Goal: Task Accomplishment & Management: Manage account settings

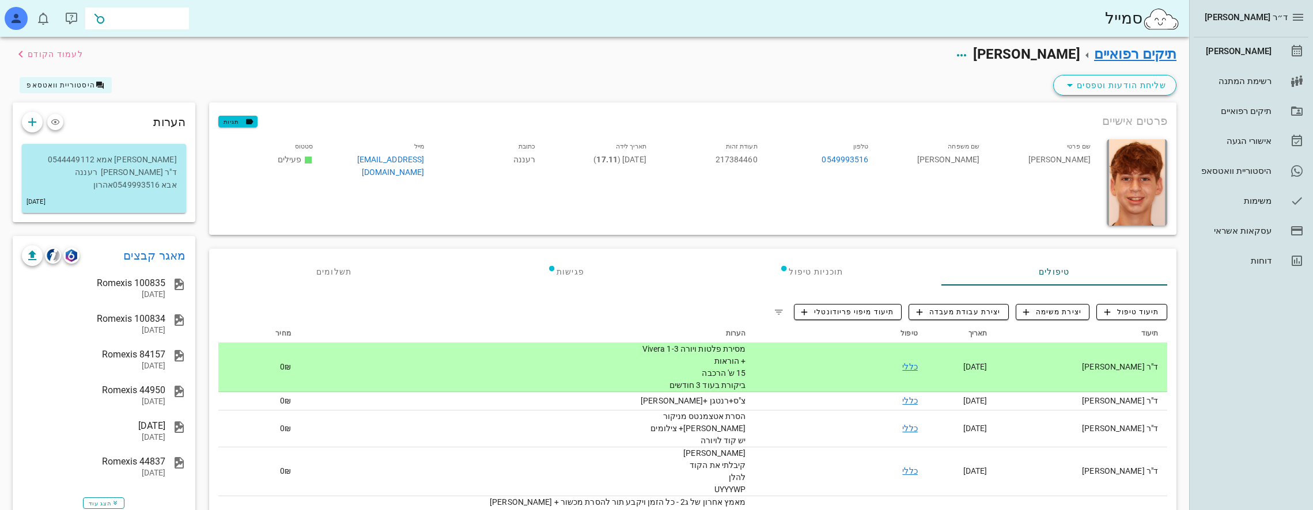
scroll to position [1152, 0]
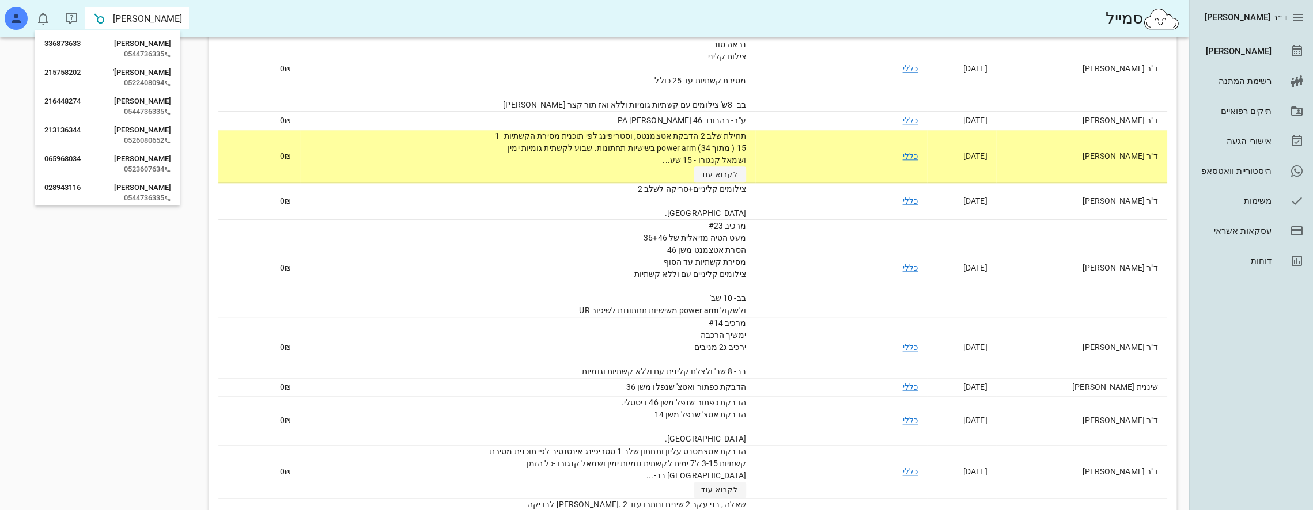
type input "ברקוב"
click at [162, 51] on div "0544736335" at bounding box center [107, 54] width 127 height 9
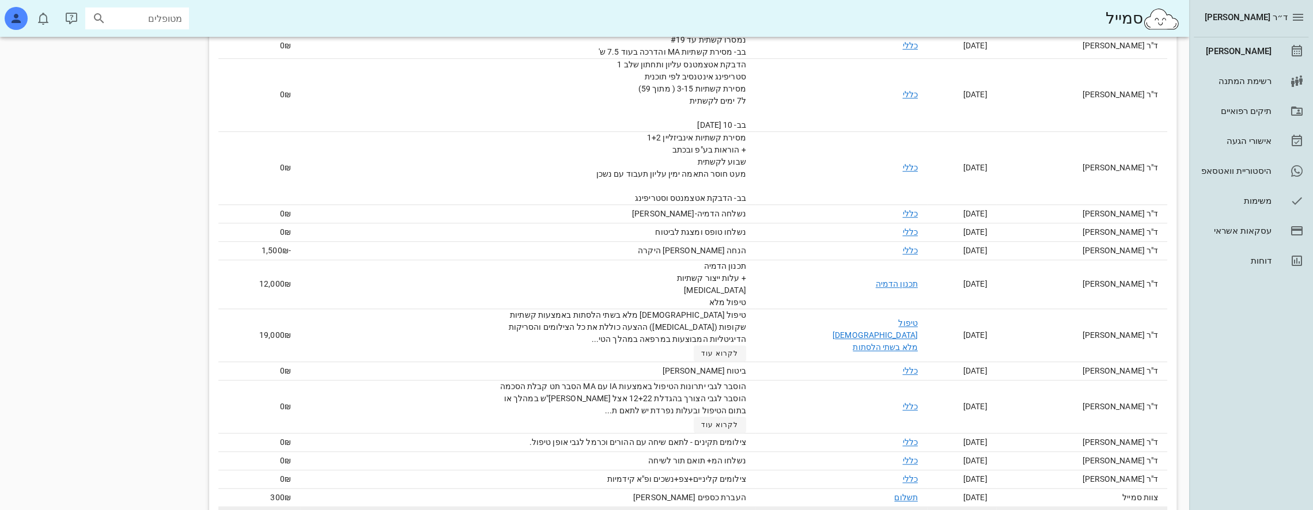
scroll to position [676, 0]
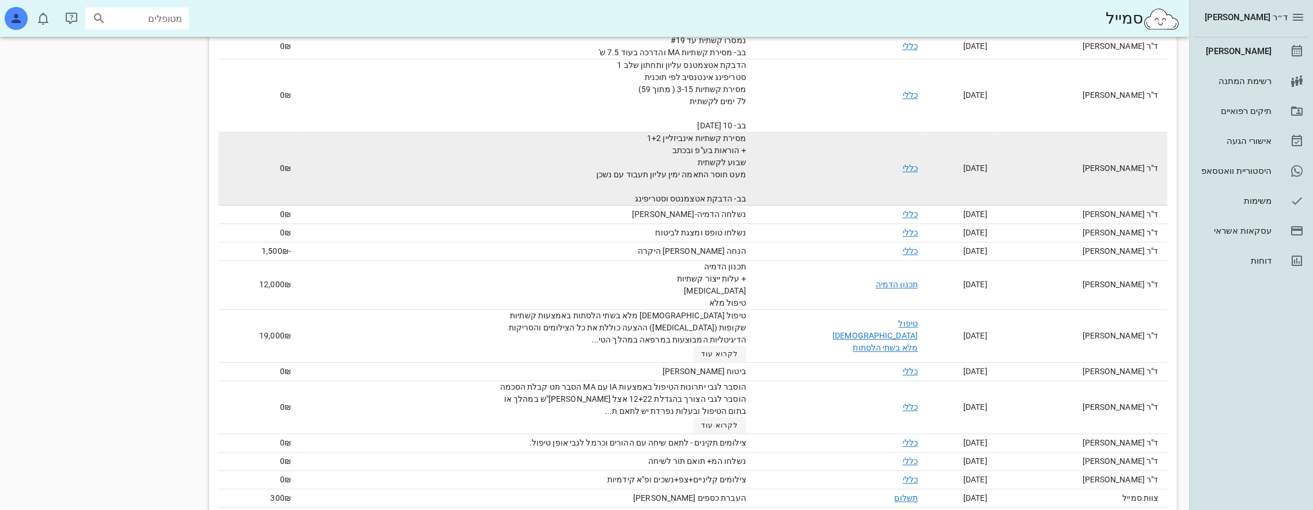
click at [917, 164] on link "כללי" at bounding box center [909, 168] width 15 height 9
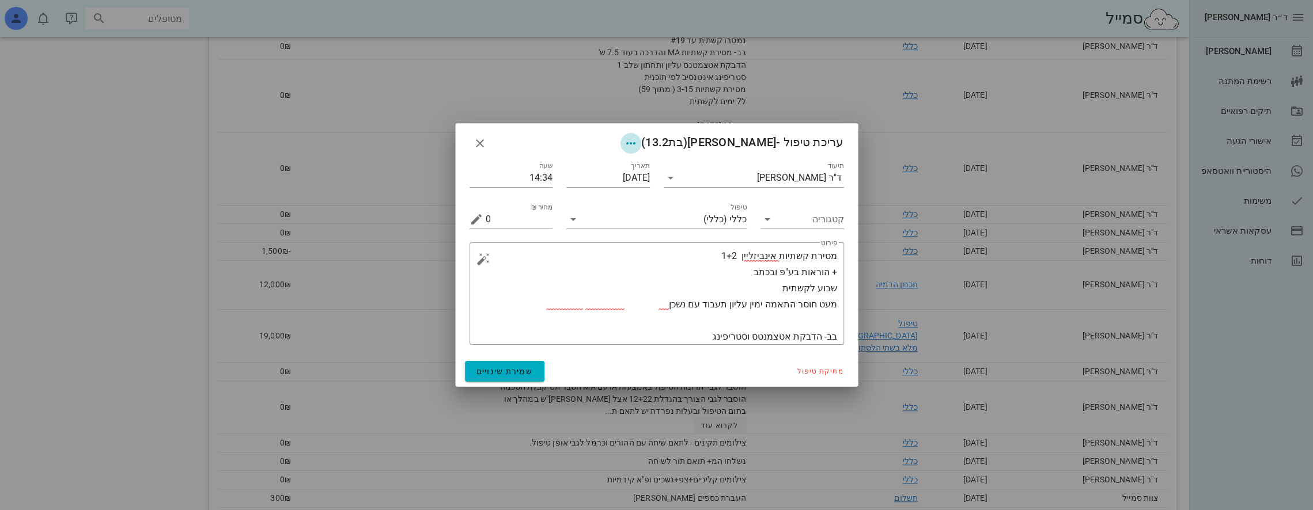
click at [633, 144] on icon "button" at bounding box center [631, 144] width 14 height 14
click at [598, 207] on div "צבע רשומה" at bounding box center [590, 201] width 121 height 30
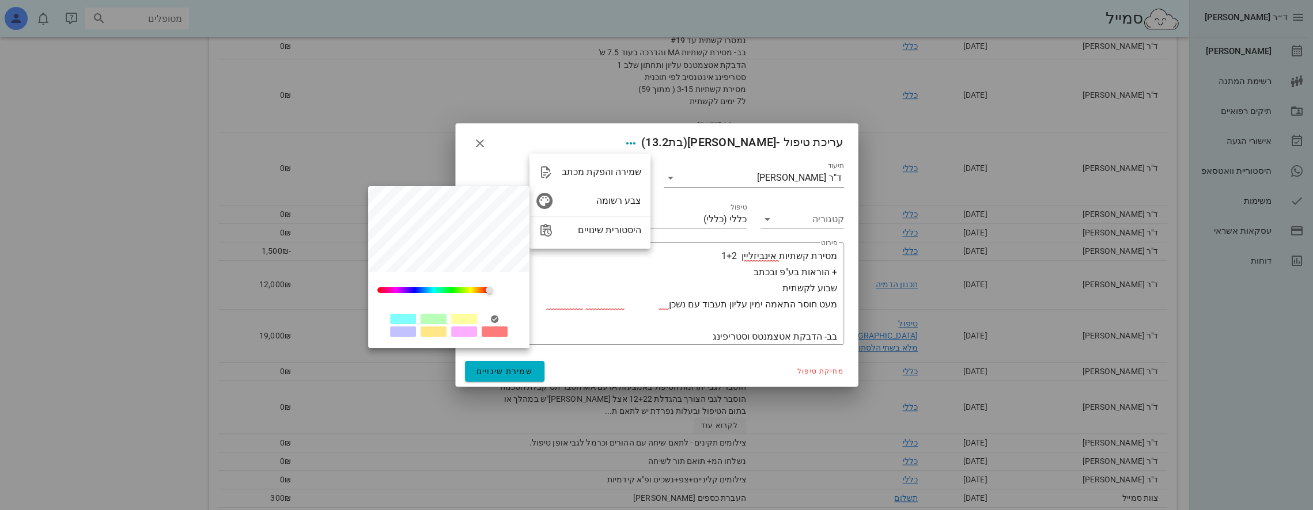
click at [461, 320] on div at bounding box center [464, 319] width 26 height 10
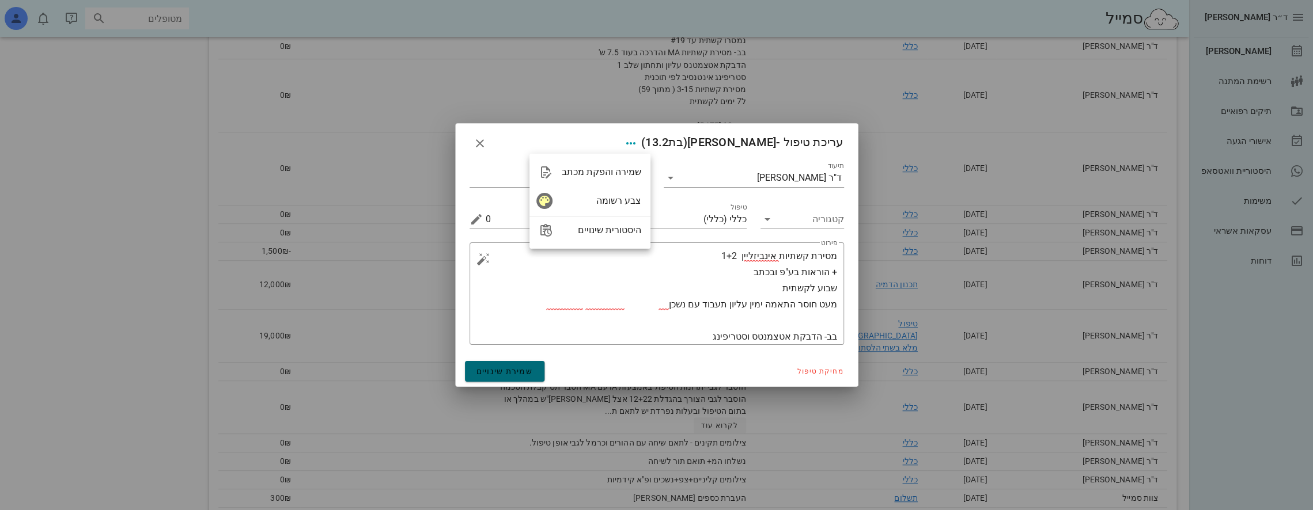
click at [516, 368] on span "שמירת שינויים" at bounding box center [505, 371] width 57 height 9
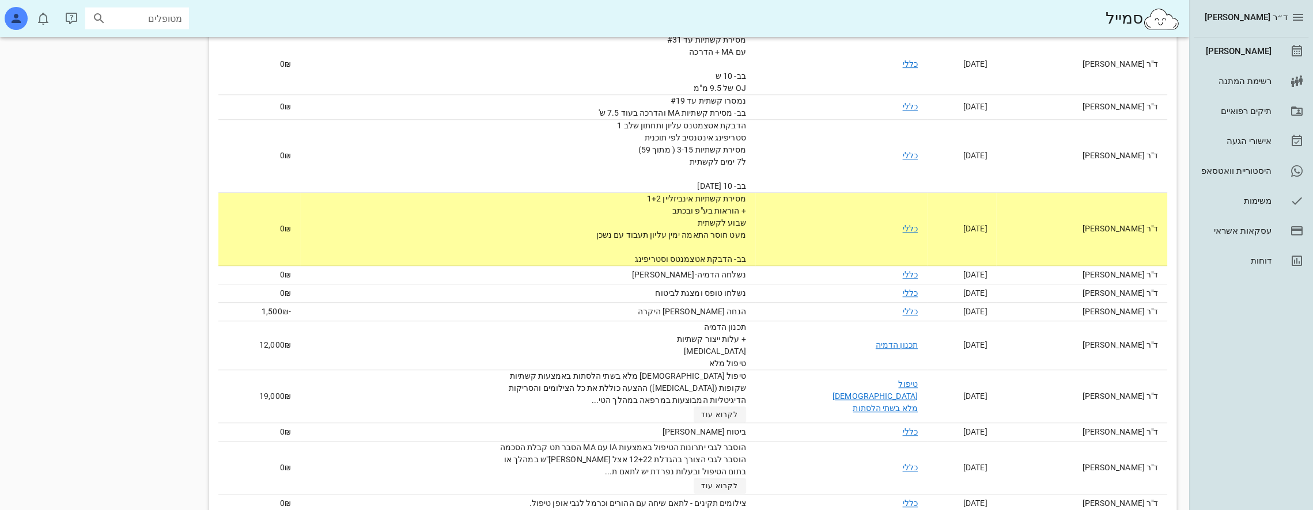
scroll to position [618, 0]
